Goal: Task Accomplishment & Management: Use online tool/utility

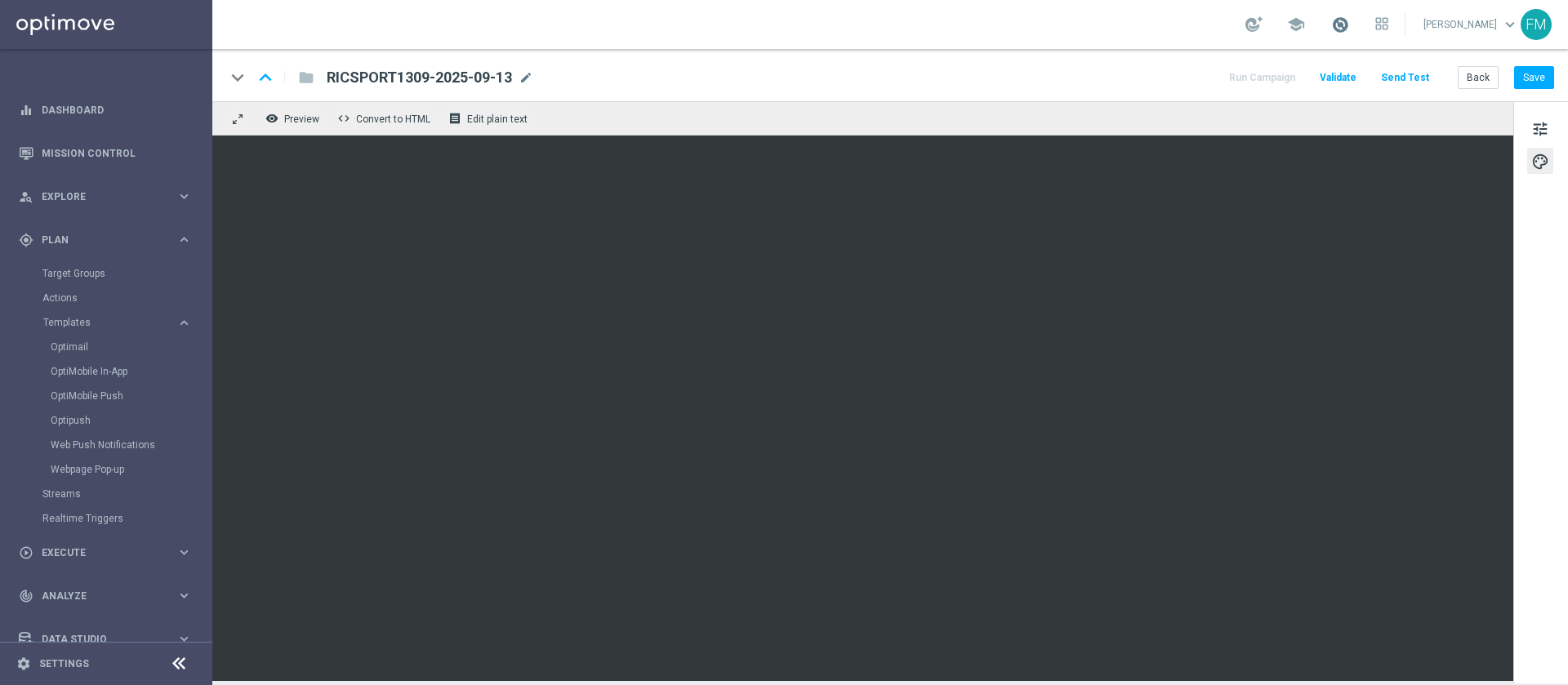
click at [1331, 24] on span at bounding box center [1340, 25] width 18 height 18
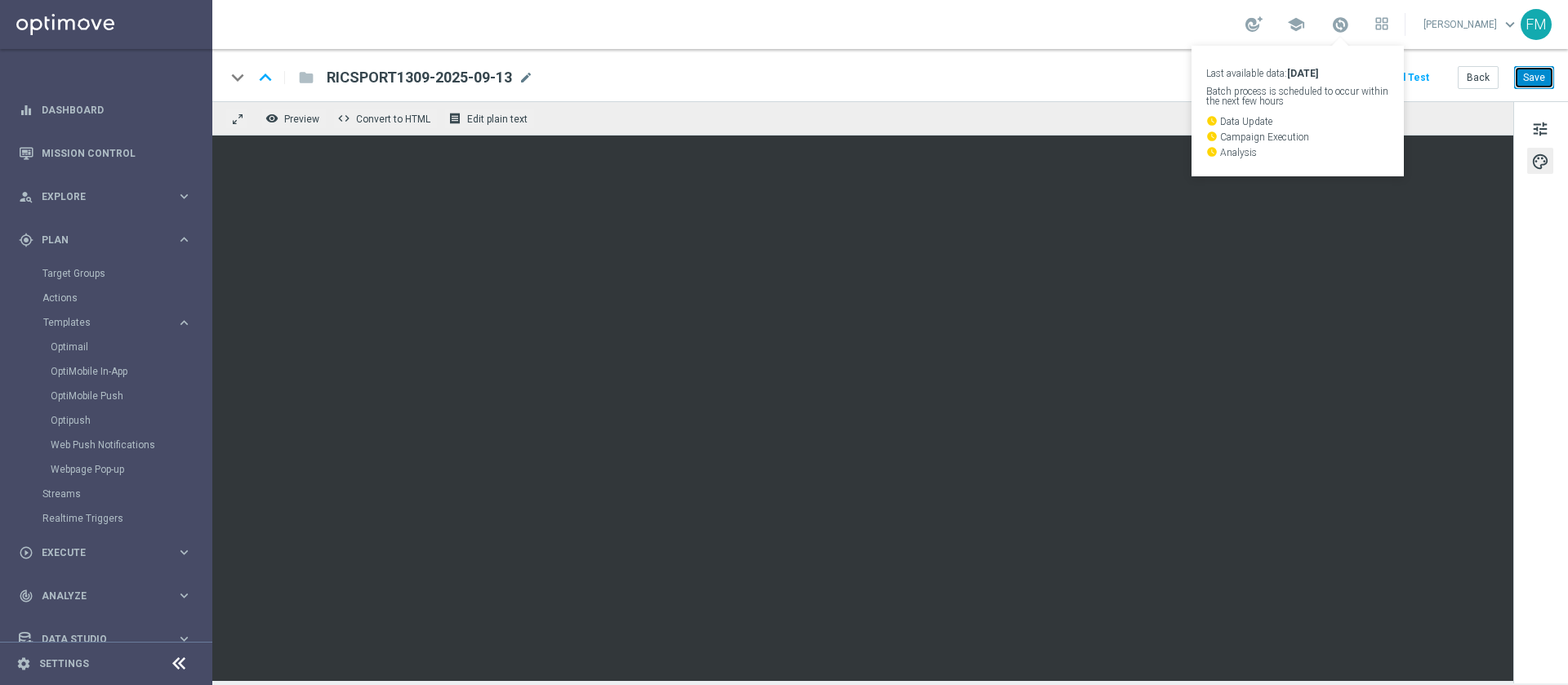
click at [1529, 76] on button "Save" at bounding box center [1534, 78] width 40 height 23
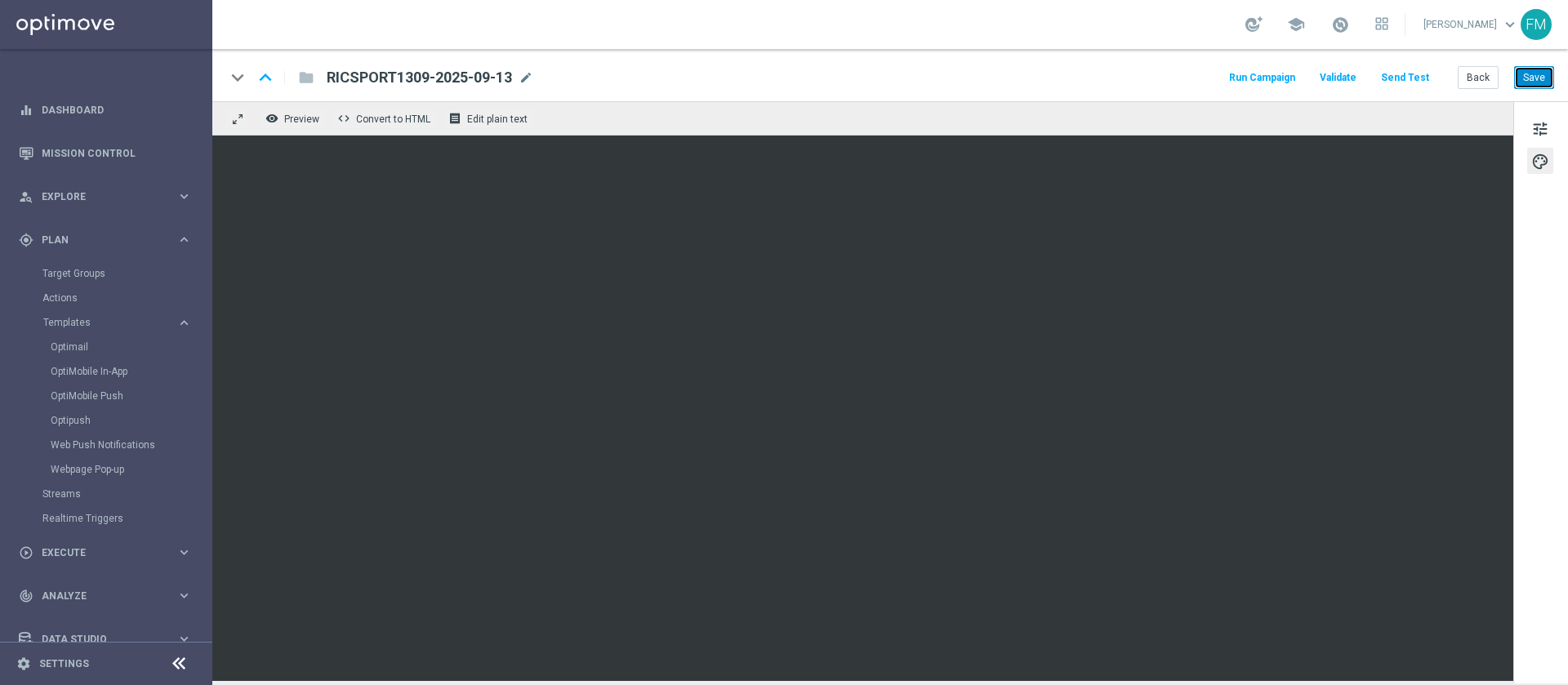
click at [1534, 71] on button "Save" at bounding box center [1534, 78] width 40 height 23
click at [1539, 74] on button "Save" at bounding box center [1534, 78] width 40 height 23
click at [1551, 84] on button "Save" at bounding box center [1534, 78] width 40 height 23
click at [1521, 75] on button "Save" at bounding box center [1534, 78] width 40 height 23
click at [1485, 82] on button "Back" at bounding box center [1478, 78] width 41 height 23
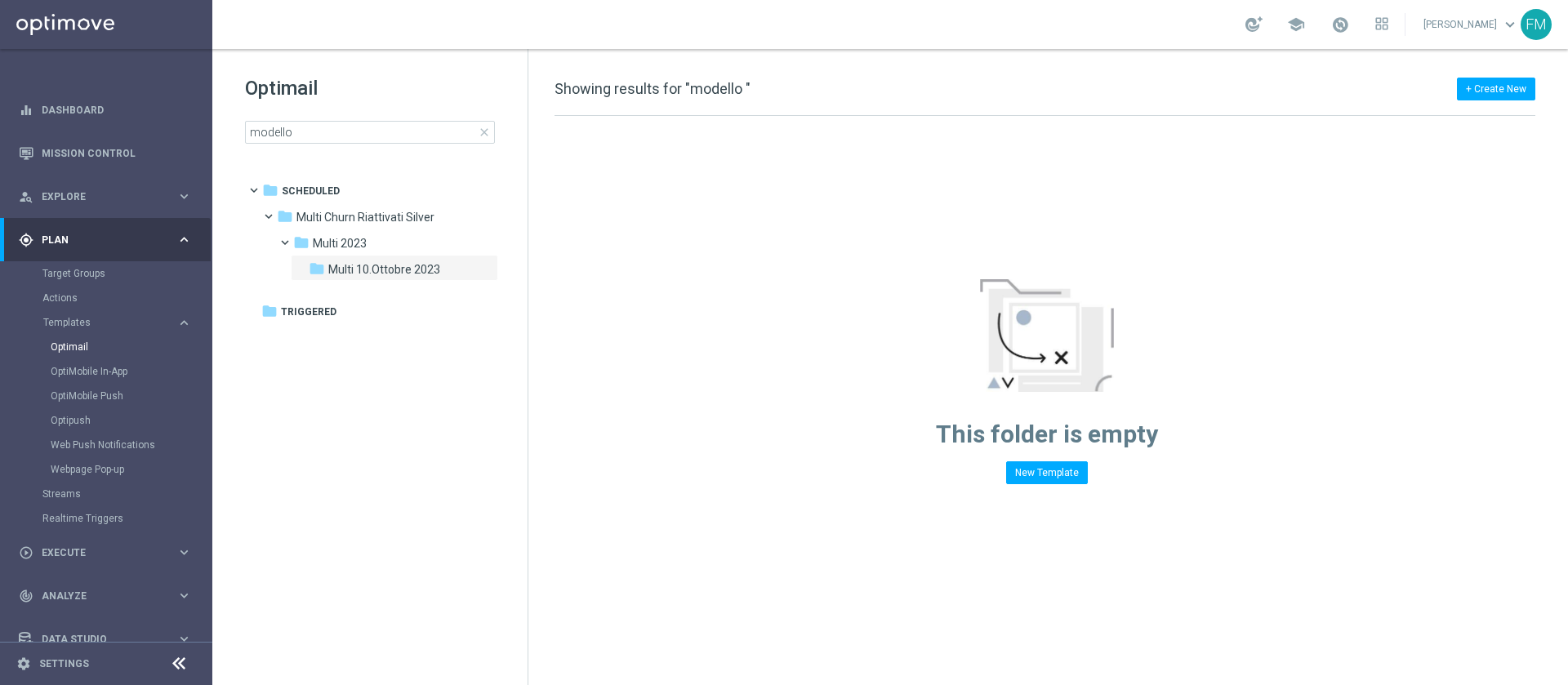
click at [487, 138] on span "close" at bounding box center [484, 132] width 13 height 13
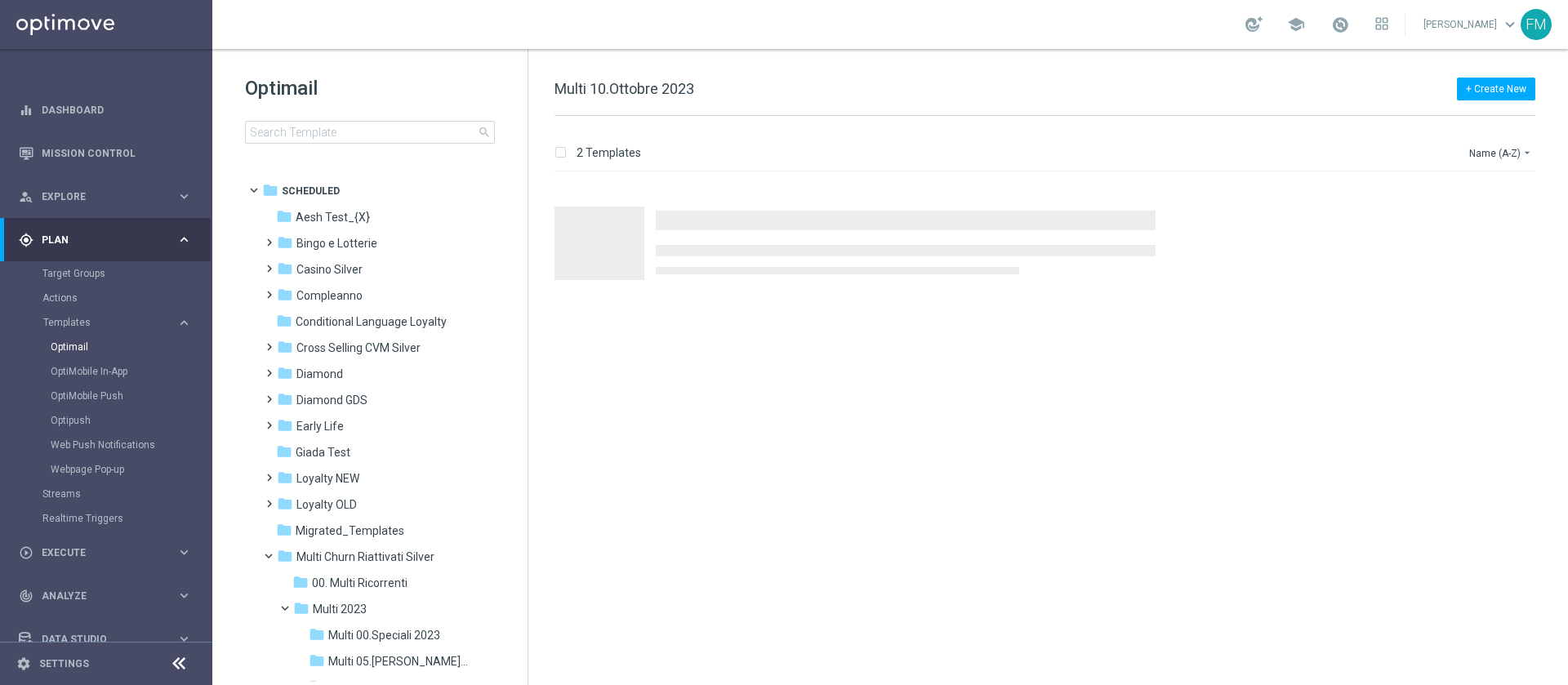
click at [368, 119] on div "Optimail search" at bounding box center [387, 109] width 283 height 68
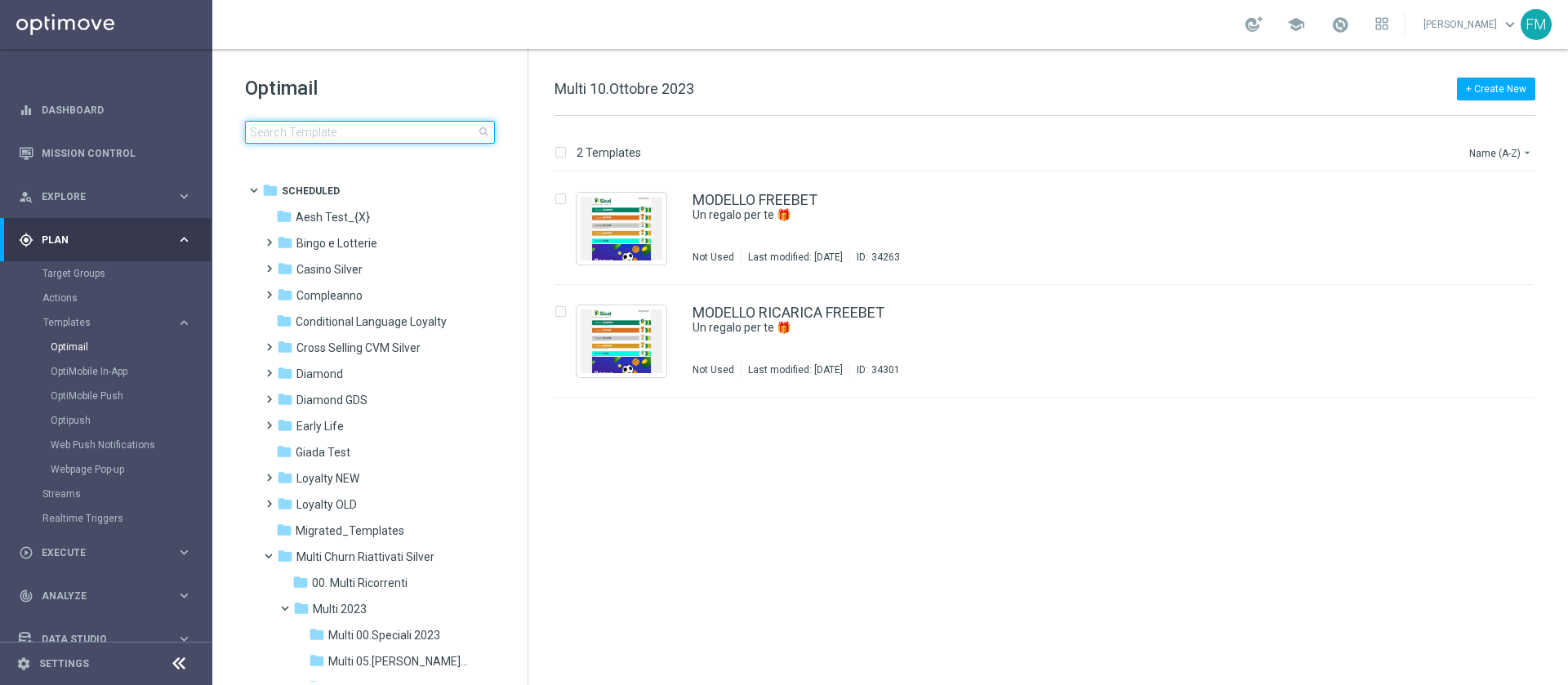
click at [363, 130] on input at bounding box center [370, 132] width 250 height 23
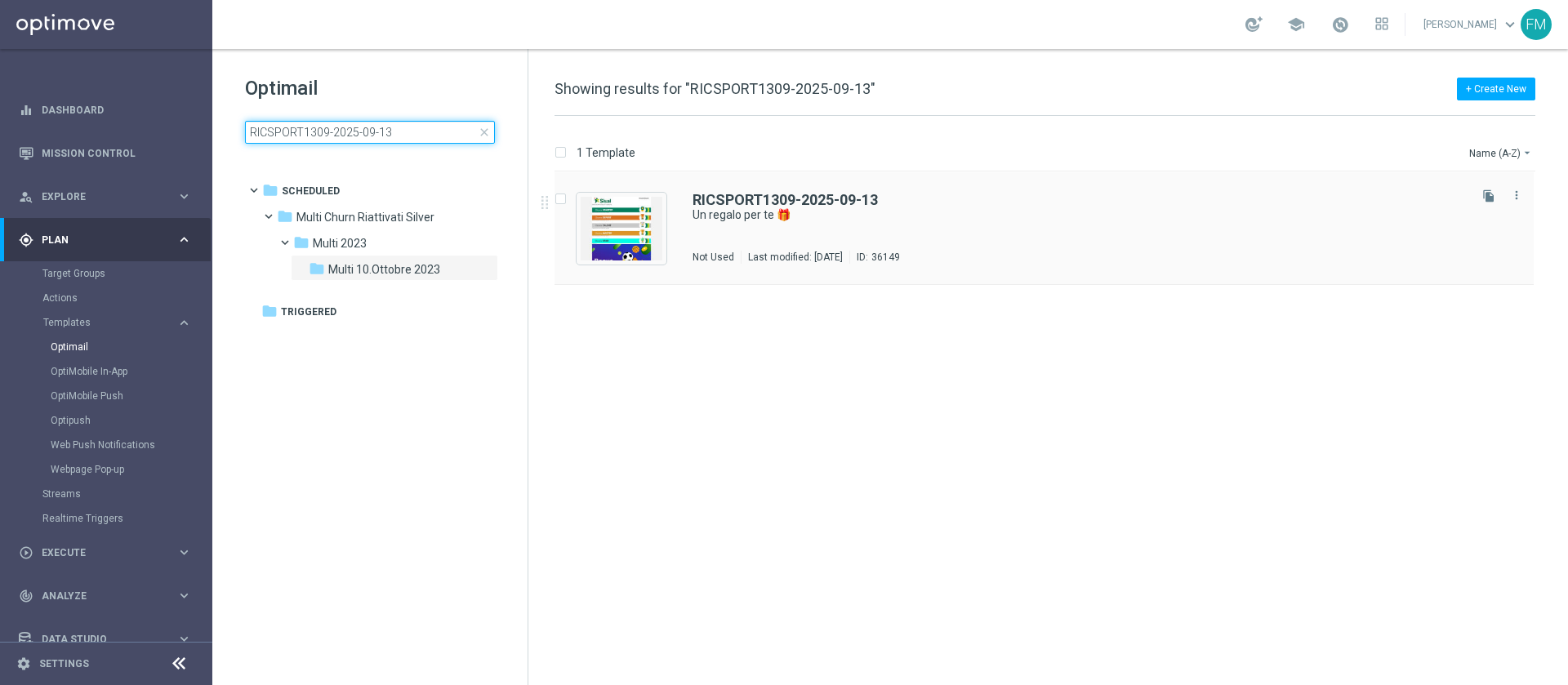
type input "RICSPORT1309-2025-09-13"
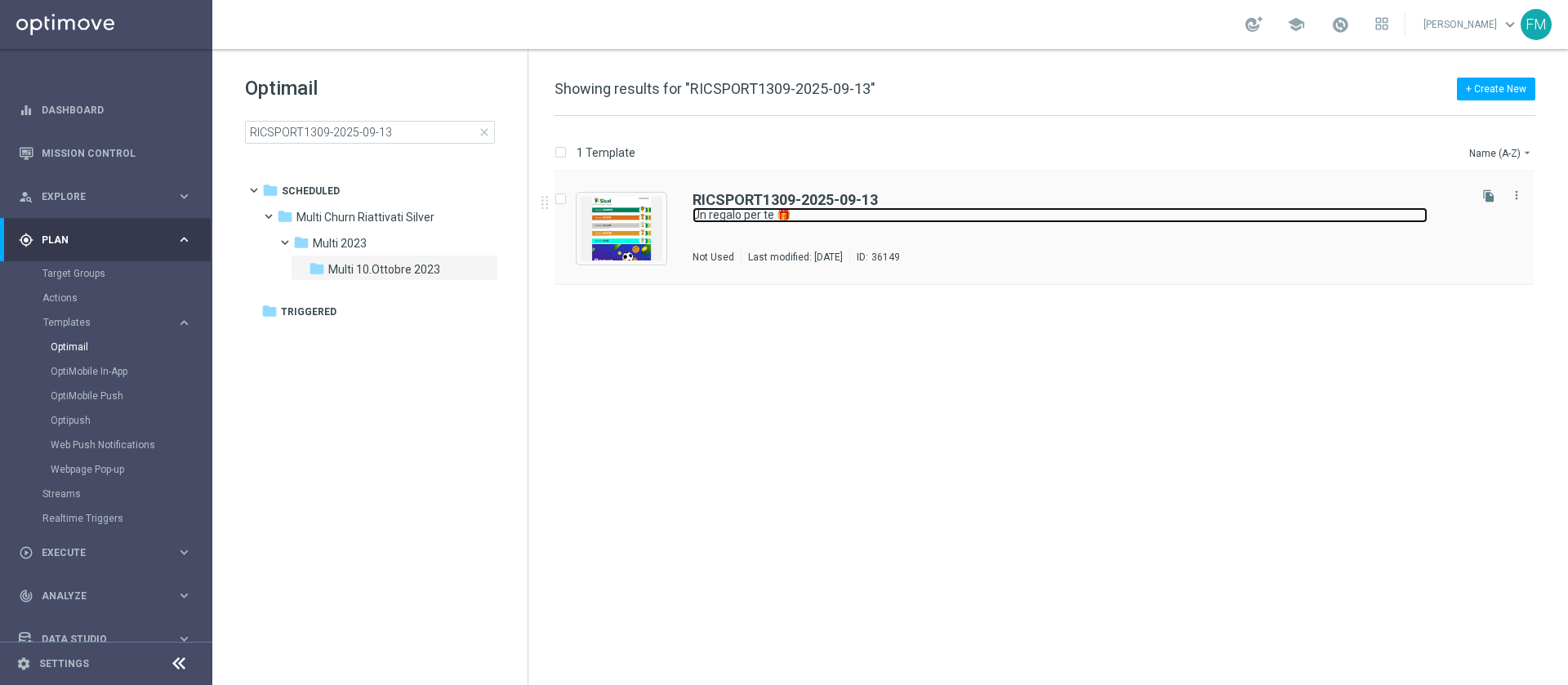
click at [937, 210] on link "Un regalo per te 🎁" at bounding box center [1060, 214] width 735 height 16
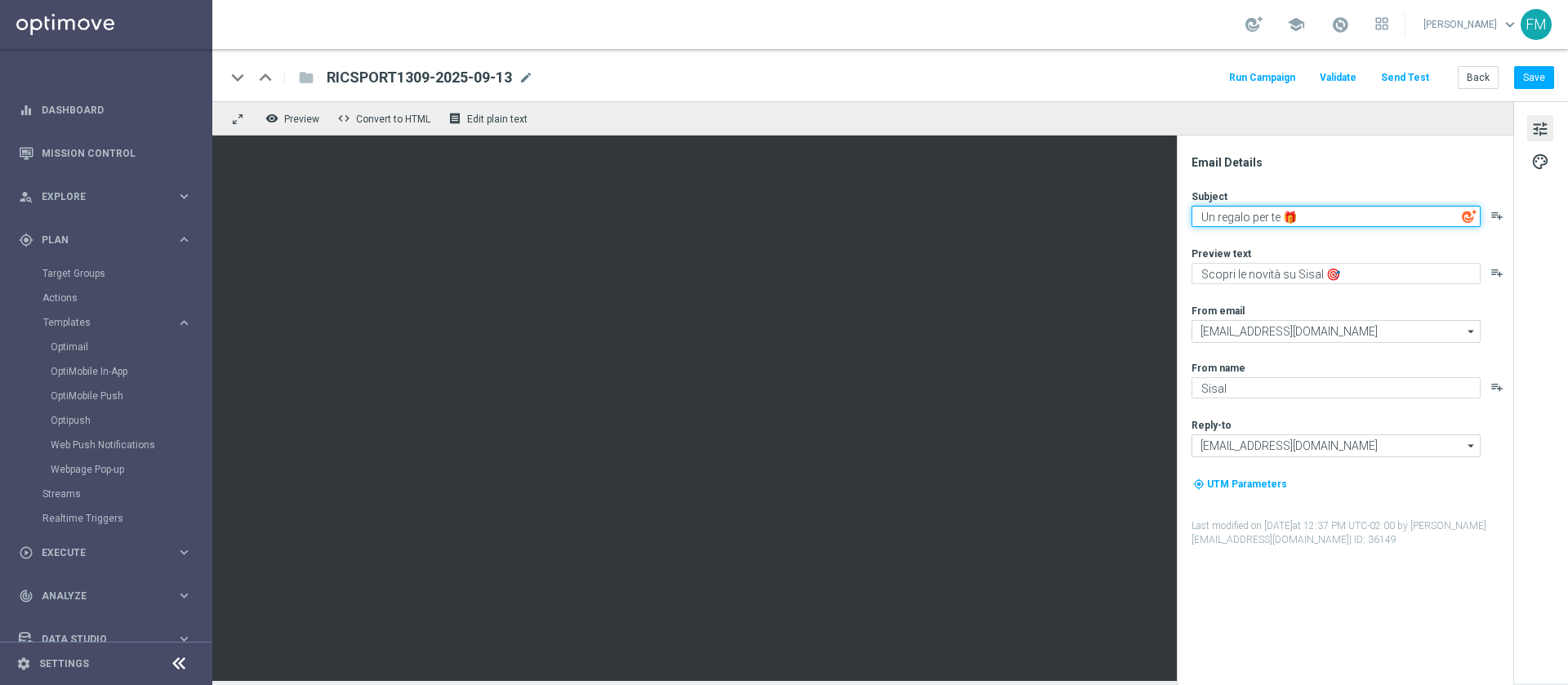
click at [1281, 213] on textarea "Un regalo per te 🎁" at bounding box center [1335, 216] width 289 height 21
click at [1455, 207] on textarea "fino a 10€ Freebet su Scommesse Sportive 🎁" at bounding box center [1335, 216] width 289 height 21
type textarea "fino a 10€ Freebet su Scommesse Sportive 🎁⚽"
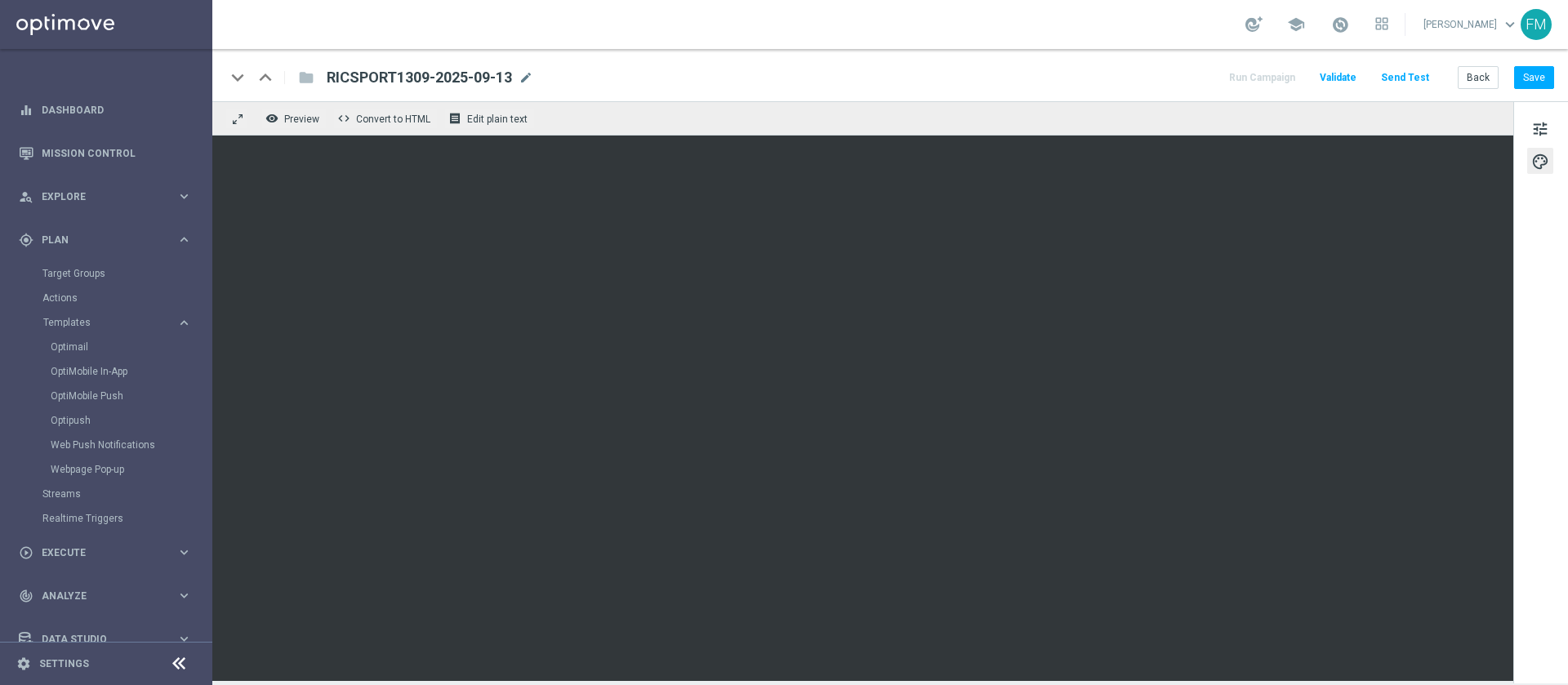
click at [1525, 94] on div "keyboard_arrow_down keyboard_arrow_up folder RICSPORT1309-2025-09-13 RICSPORT13…" at bounding box center [890, 75] width 1355 height 52
click at [1528, 79] on button "Save" at bounding box center [1534, 78] width 40 height 23
click at [1555, 65] on div "keyboard_arrow_down keyboard_arrow_up folder RICSPORT1309-2025-09-13 RICSPORT13…" at bounding box center [890, 75] width 1355 height 52
click at [1543, 82] on button "Save" at bounding box center [1534, 78] width 40 height 23
click at [1534, 68] on button "Save" at bounding box center [1534, 78] width 40 height 23
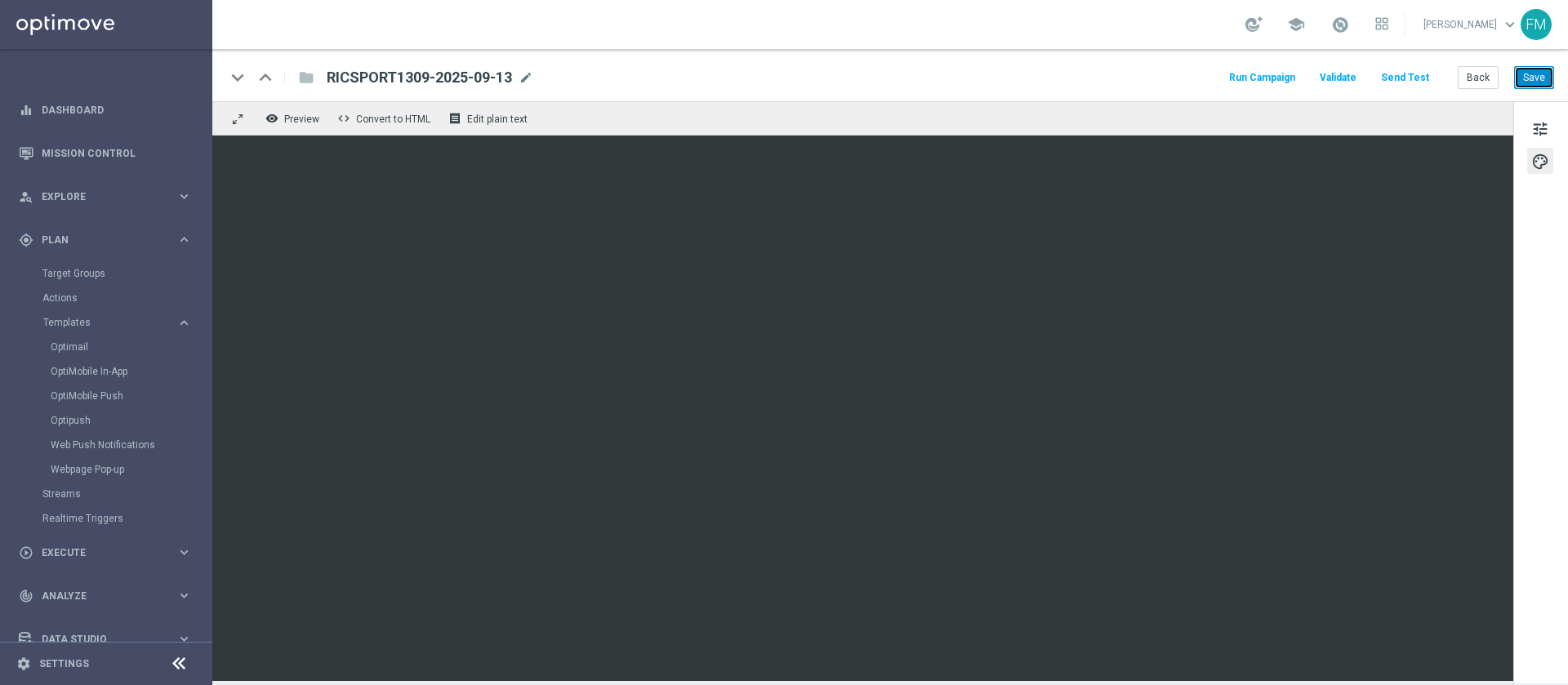
click at [1540, 88] on button "Save" at bounding box center [1534, 78] width 40 height 23
click at [1523, 71] on button "Save" at bounding box center [1534, 78] width 40 height 23
click at [1469, 73] on button "Back" at bounding box center [1478, 78] width 41 height 23
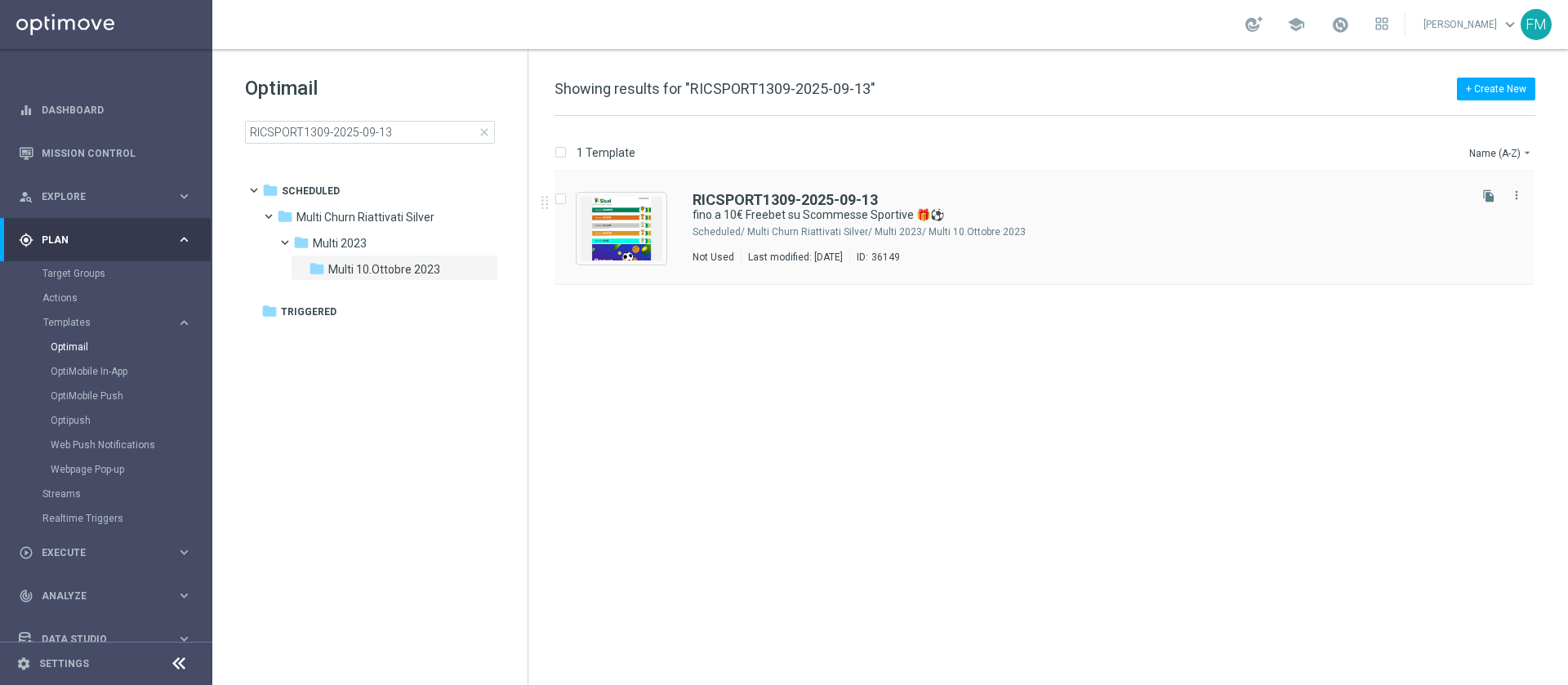
click at [981, 200] on div "RICSPORT1309-2025-09-13" at bounding box center [1078, 200] width 773 height 15
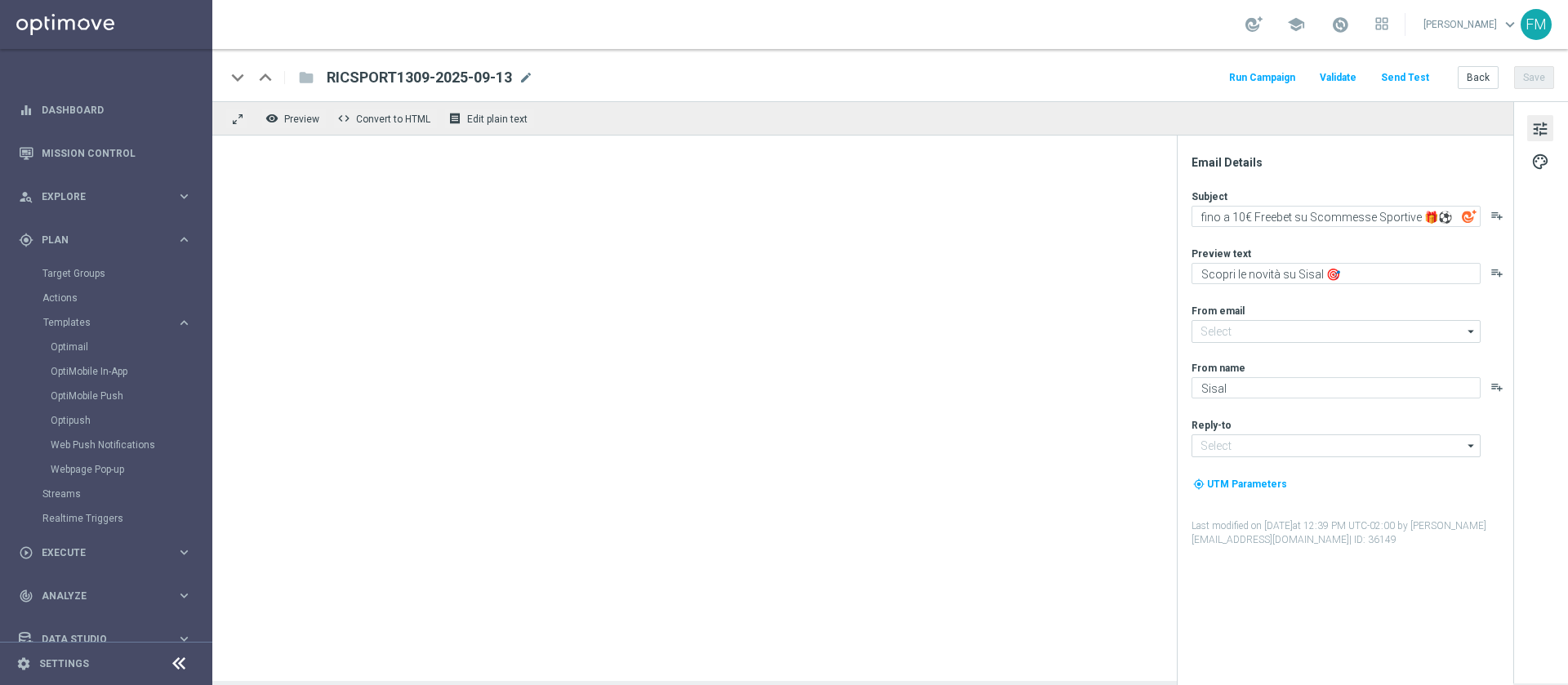
type input "[EMAIL_ADDRESS][DOMAIN_NAME]"
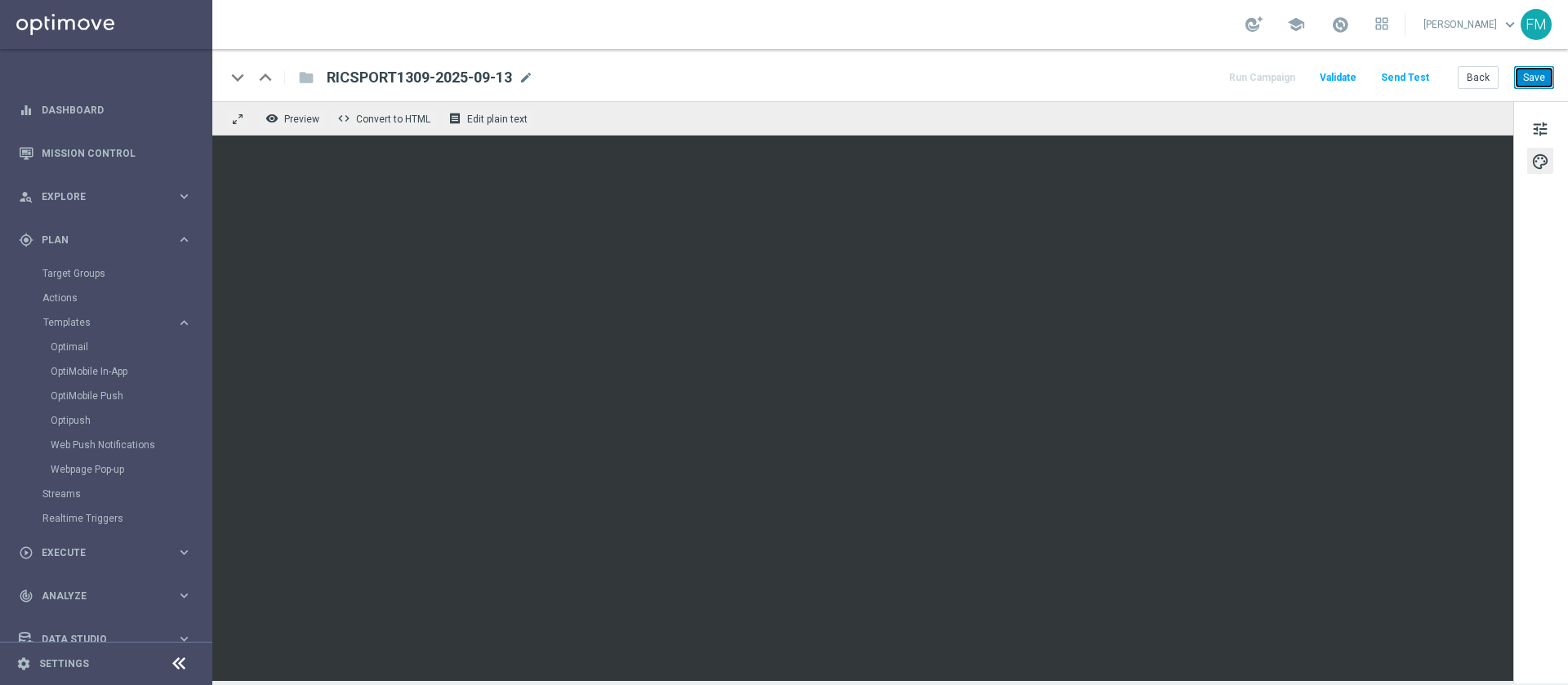
click at [1532, 79] on button "Save" at bounding box center [1534, 78] width 40 height 23
click at [1521, 71] on button "Save" at bounding box center [1534, 78] width 40 height 23
click at [1518, 70] on button "Save" at bounding box center [1534, 78] width 40 height 23
click at [1545, 83] on button "Save" at bounding box center [1534, 78] width 40 height 23
click at [1527, 84] on button "Save" at bounding box center [1534, 78] width 40 height 23
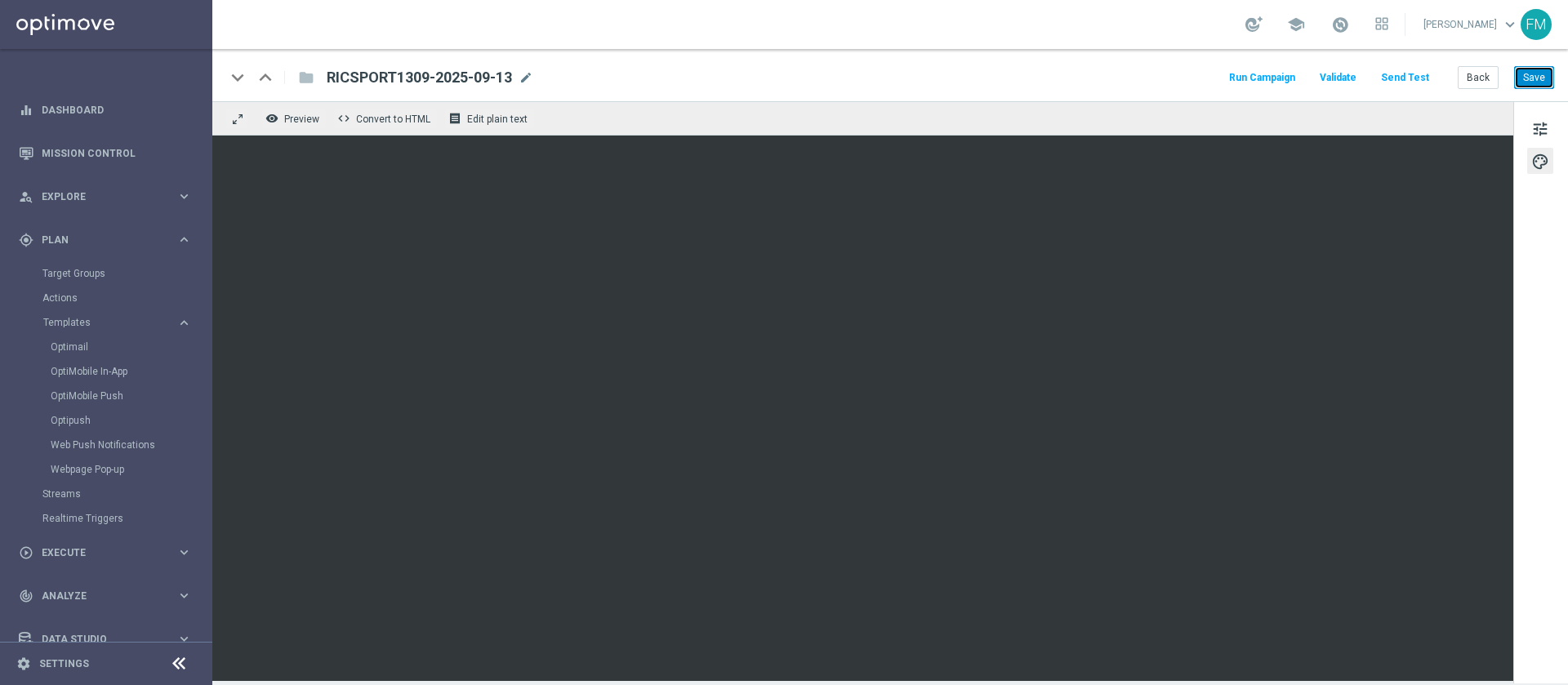
click at [1534, 88] on button "Save" at bounding box center [1534, 78] width 40 height 23
click at [1533, 67] on button "Save" at bounding box center [1534, 78] width 40 height 23
click at [1539, 122] on span "tune" at bounding box center [1541, 129] width 18 height 21
click at [1525, 78] on button "Save" at bounding box center [1534, 78] width 40 height 23
click at [1524, 68] on button "Save" at bounding box center [1534, 78] width 40 height 23
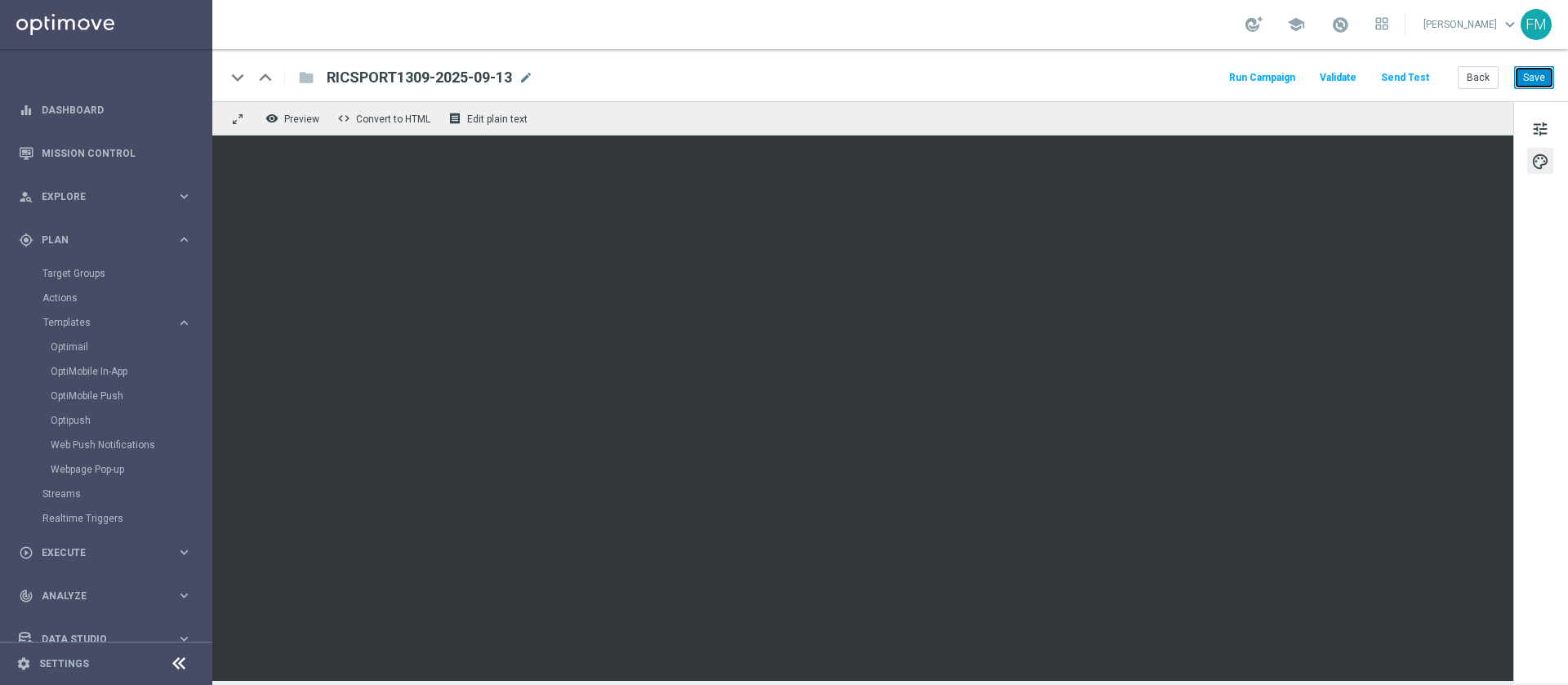
click at [1542, 86] on button "Save" at bounding box center [1534, 78] width 40 height 23
click at [1534, 82] on button "Save" at bounding box center [1534, 78] width 40 height 23
click at [1543, 84] on button "Save" at bounding box center [1534, 78] width 40 height 23
